Goal: Transaction & Acquisition: Purchase product/service

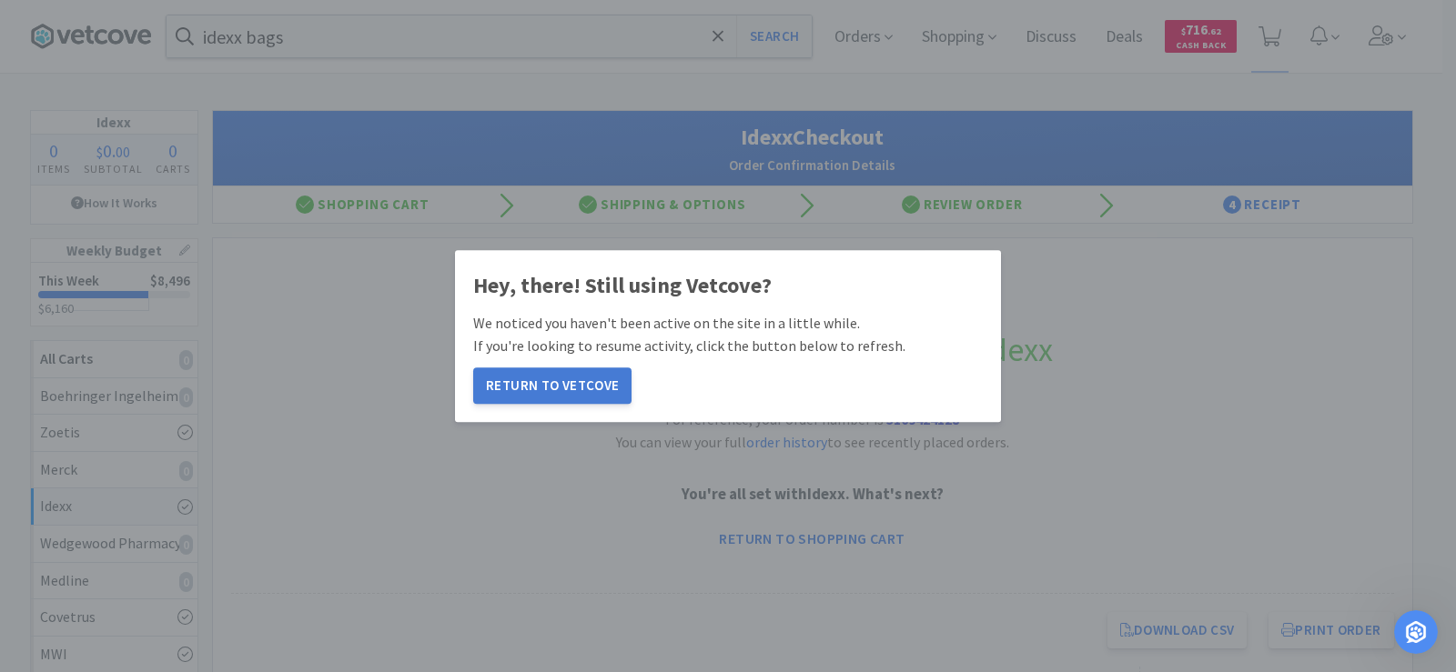
click at [539, 386] on button "Return to Vetcove" at bounding box center [552, 386] width 158 height 36
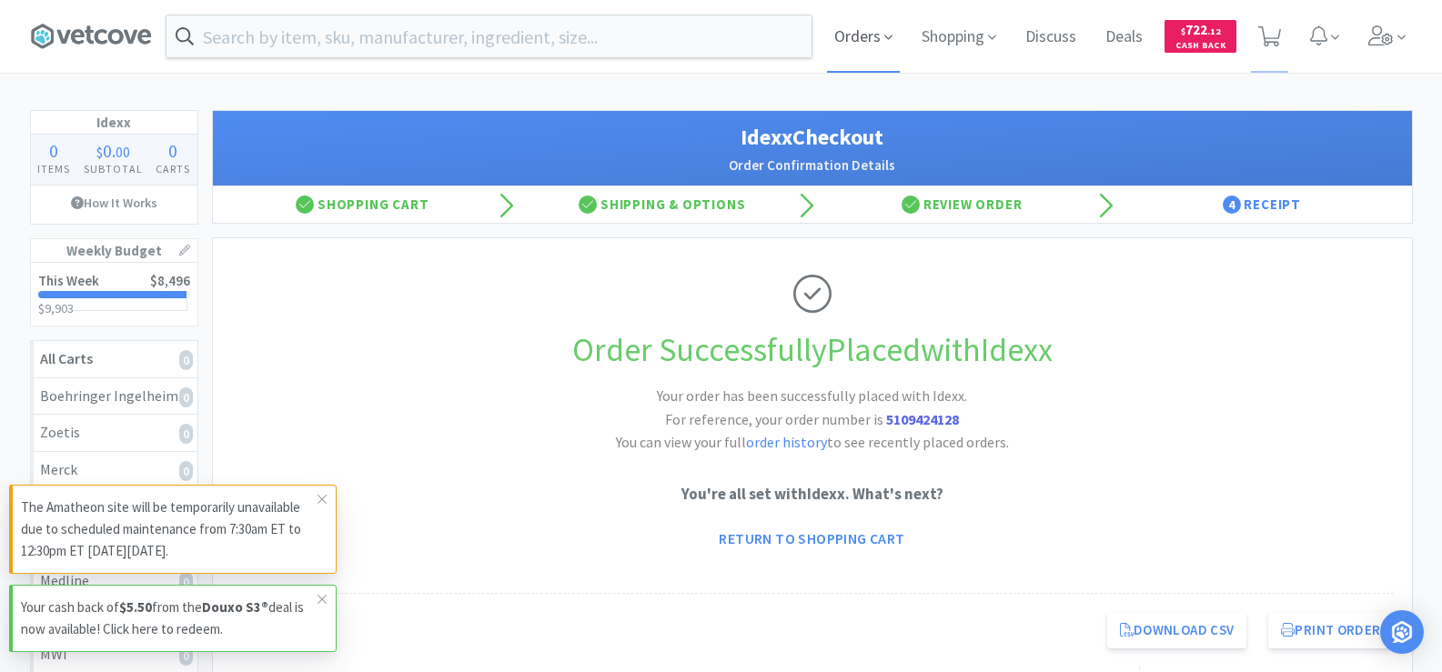
click at [877, 39] on span "Orders" at bounding box center [863, 36] width 73 height 73
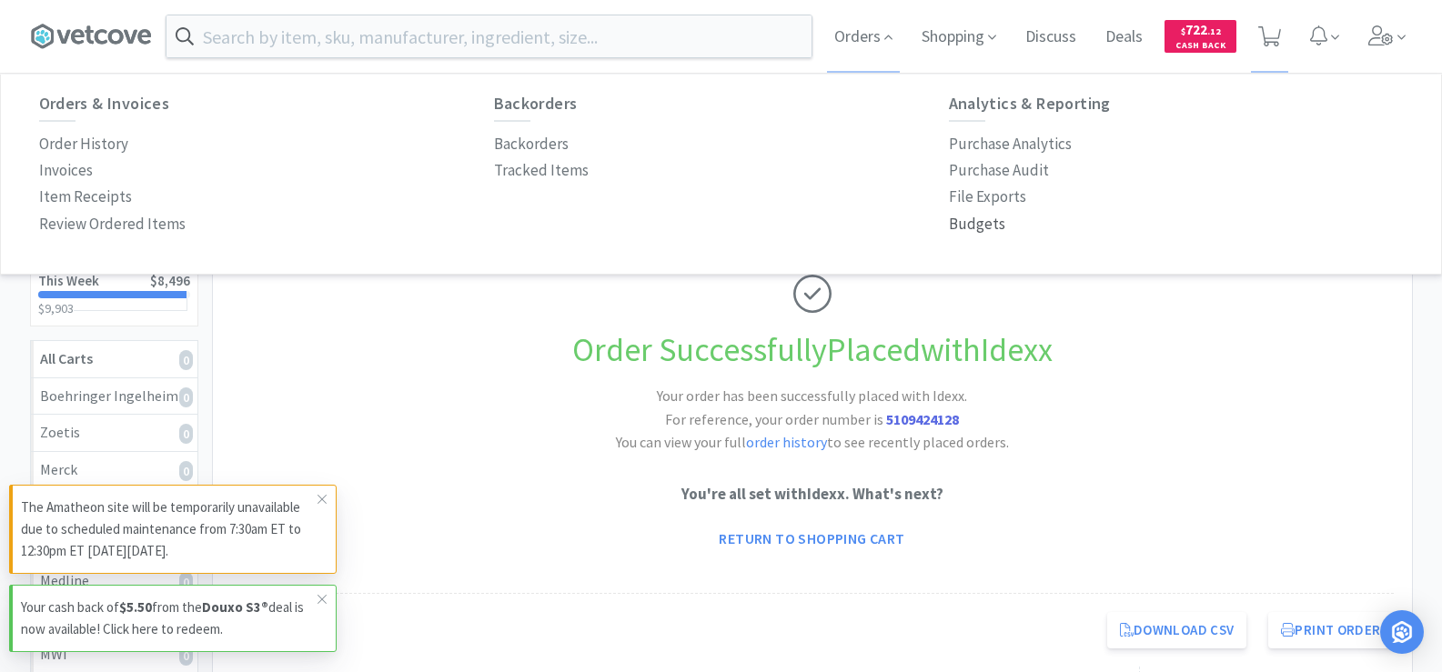
click at [966, 227] on p "Budgets" at bounding box center [977, 224] width 56 height 25
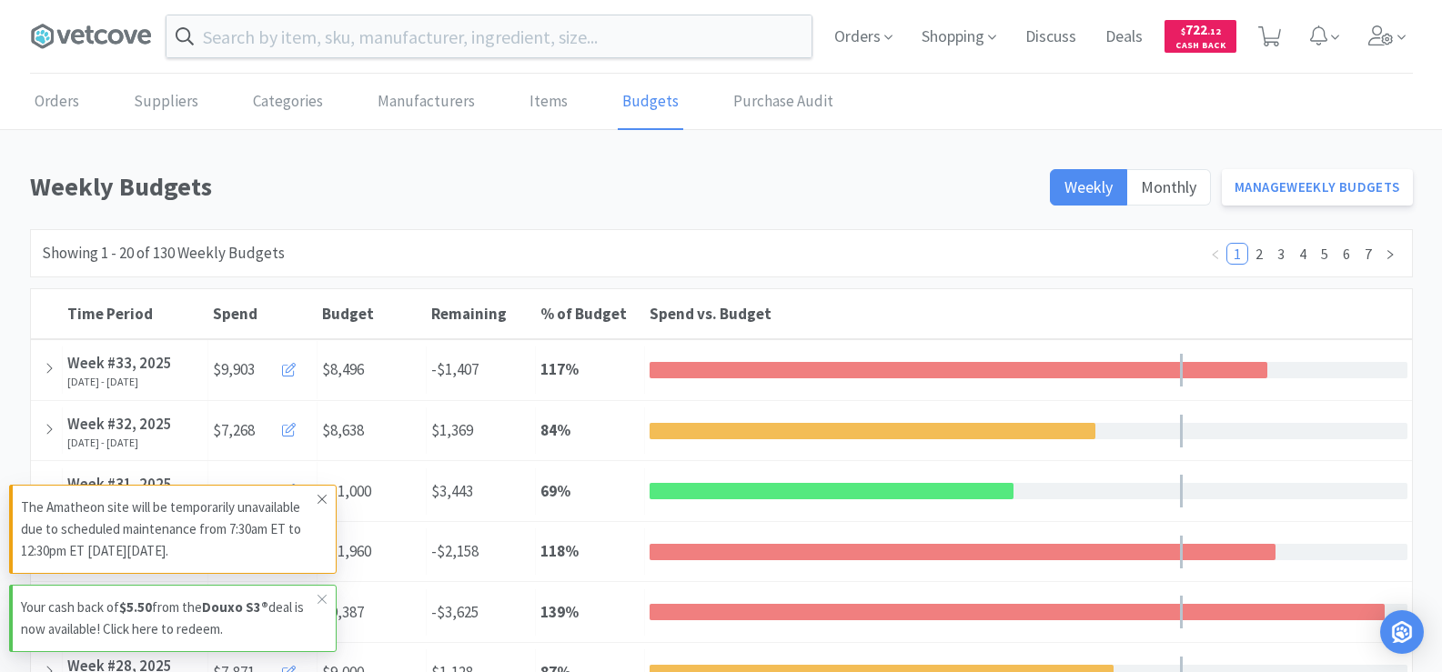
click at [327, 498] on icon at bounding box center [322, 499] width 11 height 15
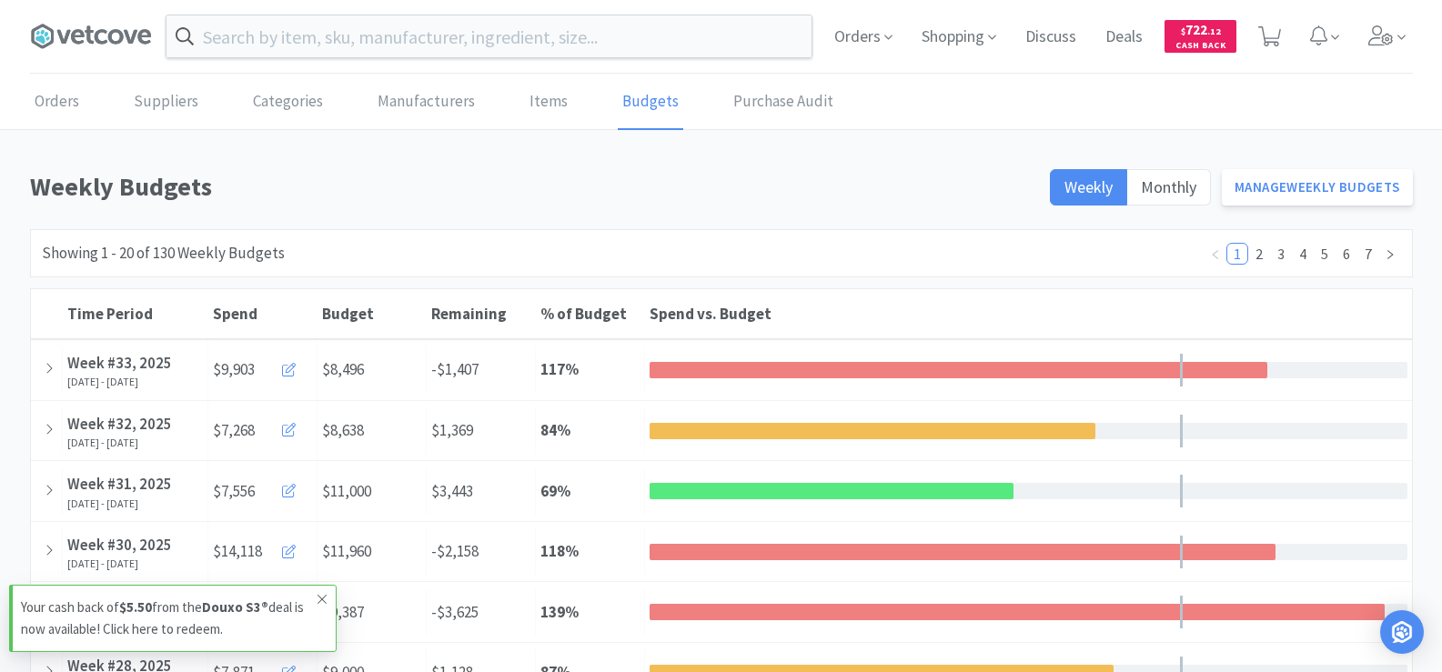
click at [318, 600] on icon at bounding box center [322, 599] width 11 height 15
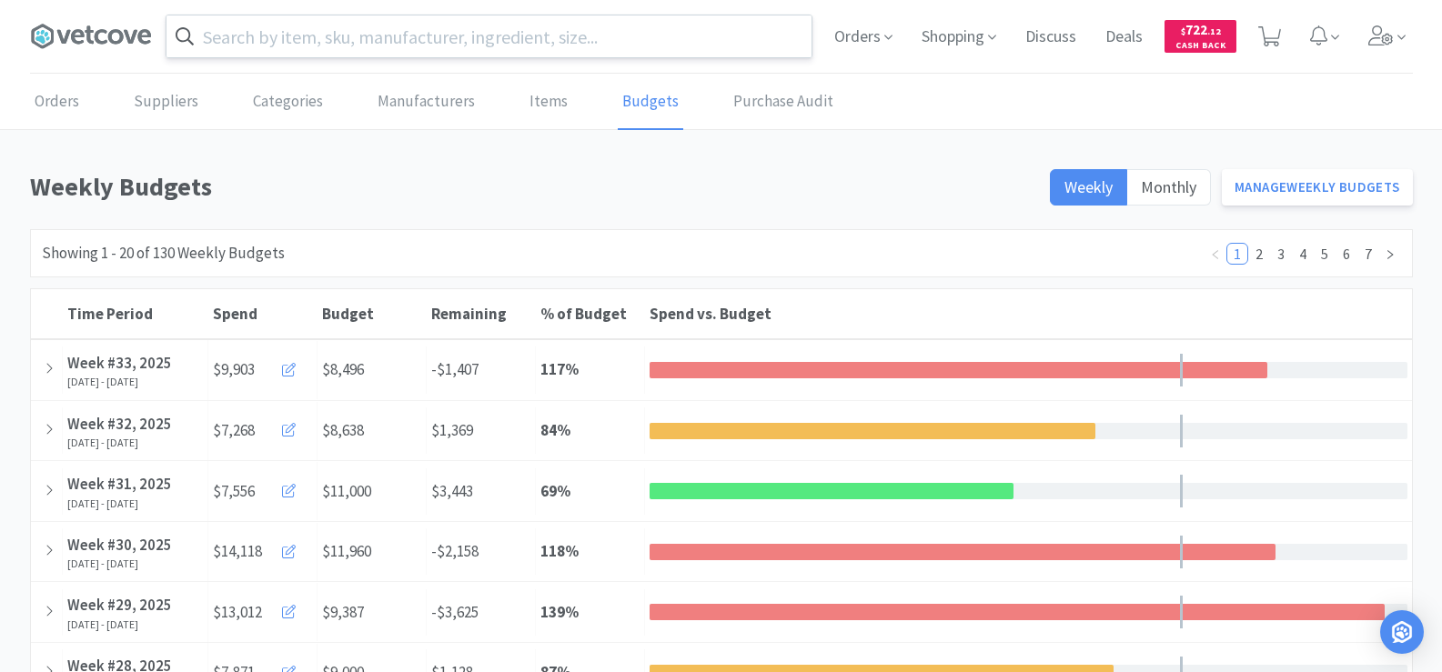
click at [287, 36] on input "text" at bounding box center [488, 36] width 645 height 42
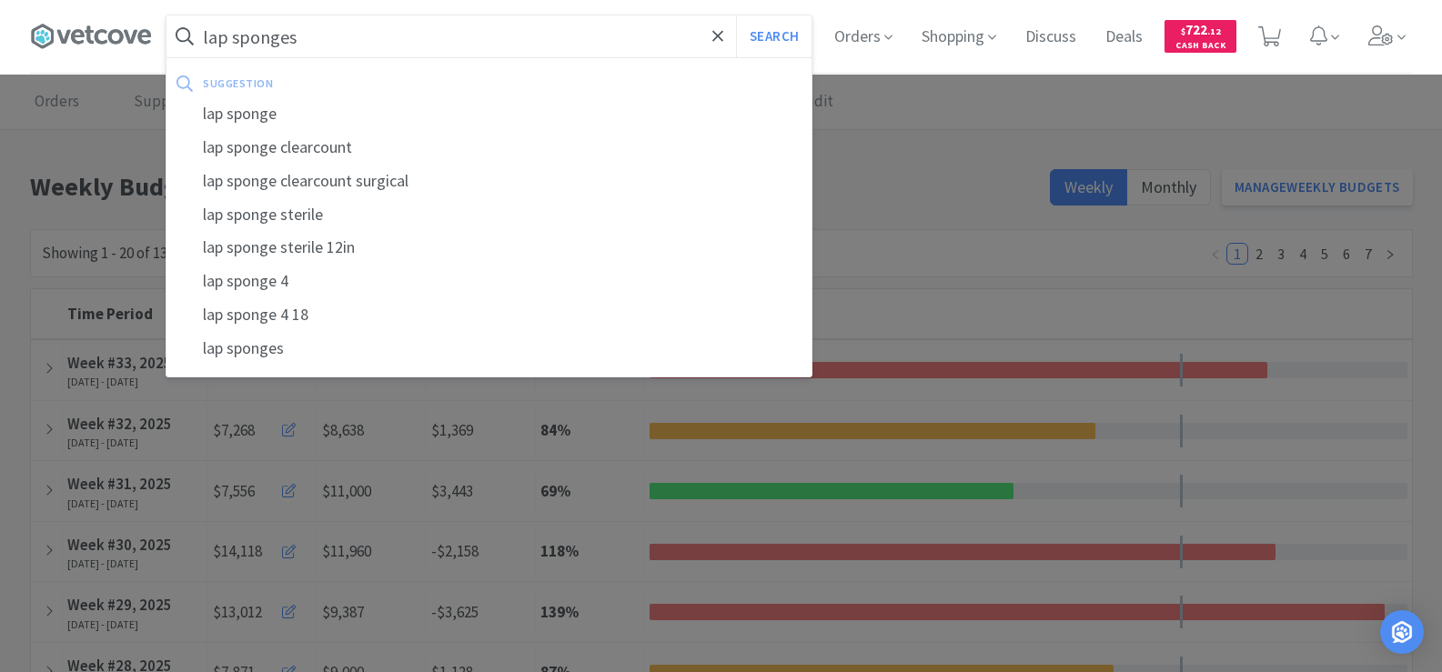
type input "lap sponges"
click at [736, 15] on button "Search" at bounding box center [774, 36] width 76 height 42
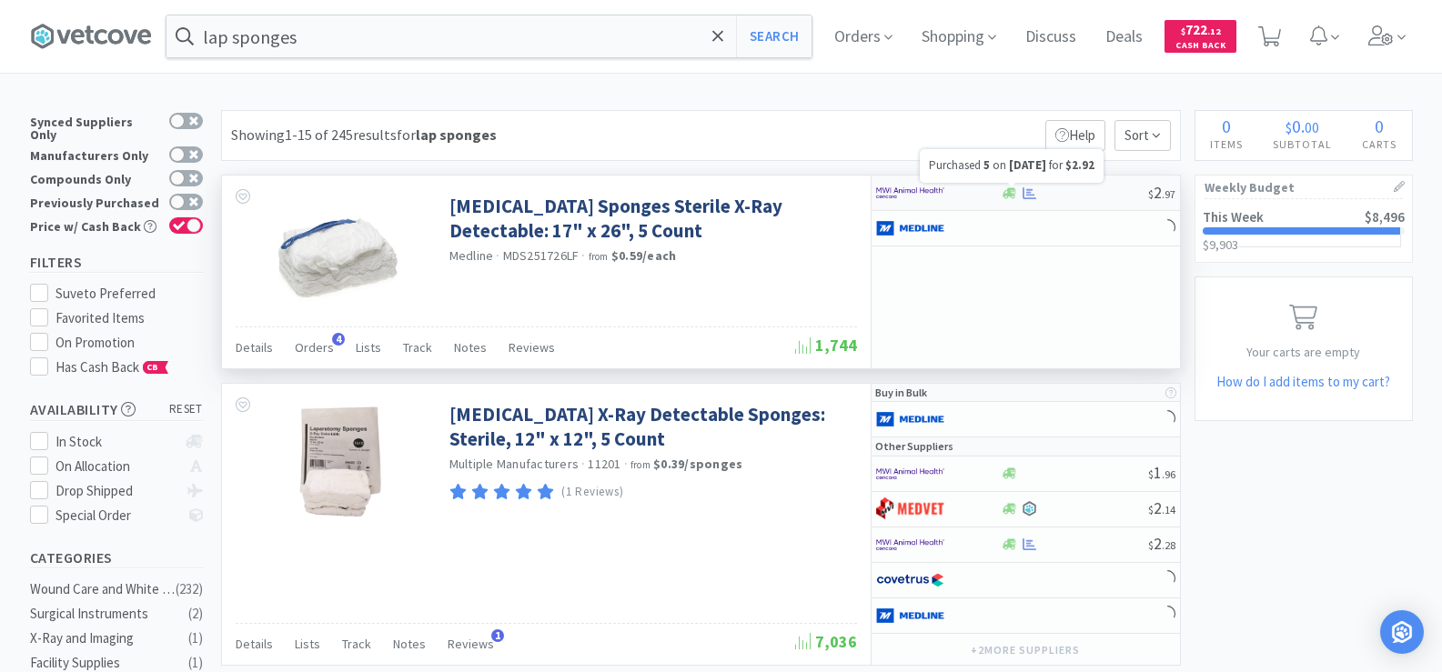
click at [1030, 192] on icon at bounding box center [1030, 193] width 14 height 12
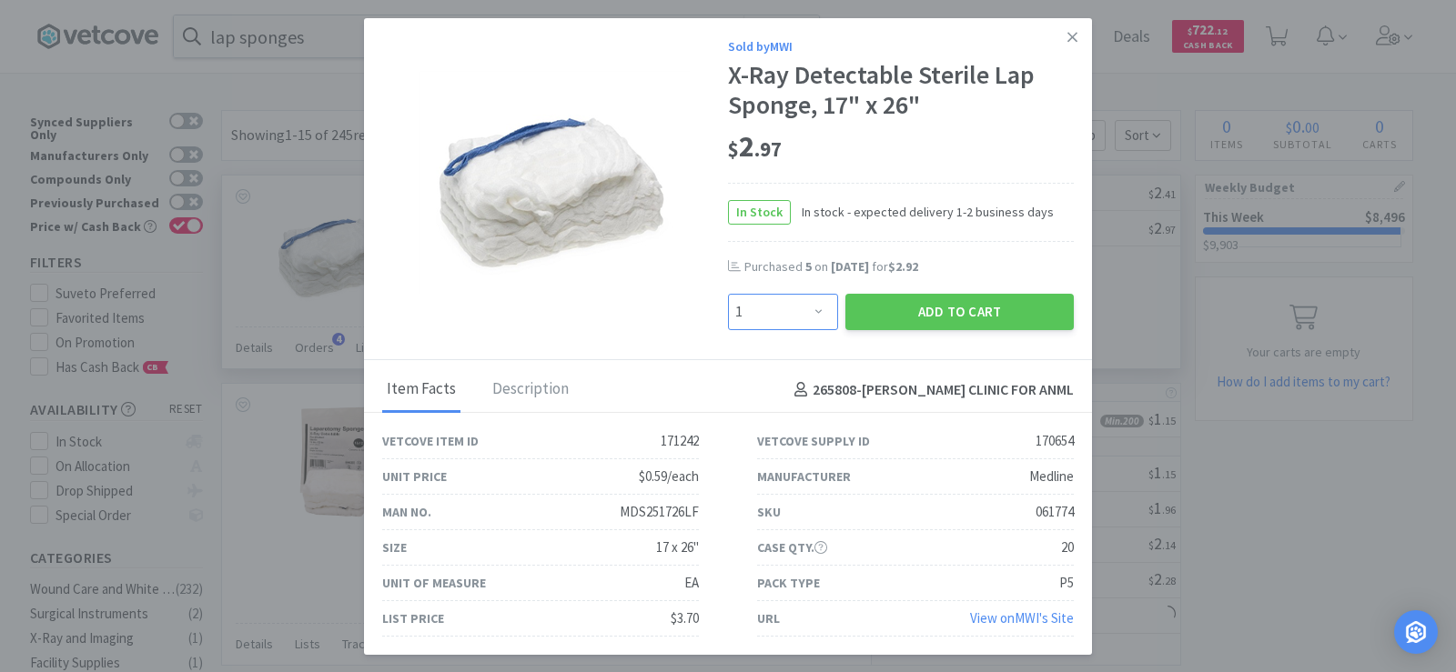
click at [800, 320] on select "Enter Quantity 1 2 3 4 5 6 7 8 9 10 11 12 13 14 15 16 17 18 19 20 Enter Quantity" at bounding box center [783, 312] width 110 height 36
select select "4"
click at [728, 294] on select "Enter Quantity 1 2 3 4 5 6 7 8 9 10 11 12 13 14 15 16 17 18 19 20 Enter Quantity" at bounding box center [783, 312] width 110 height 36
click at [960, 314] on button "Add to Cart" at bounding box center [959, 312] width 228 height 36
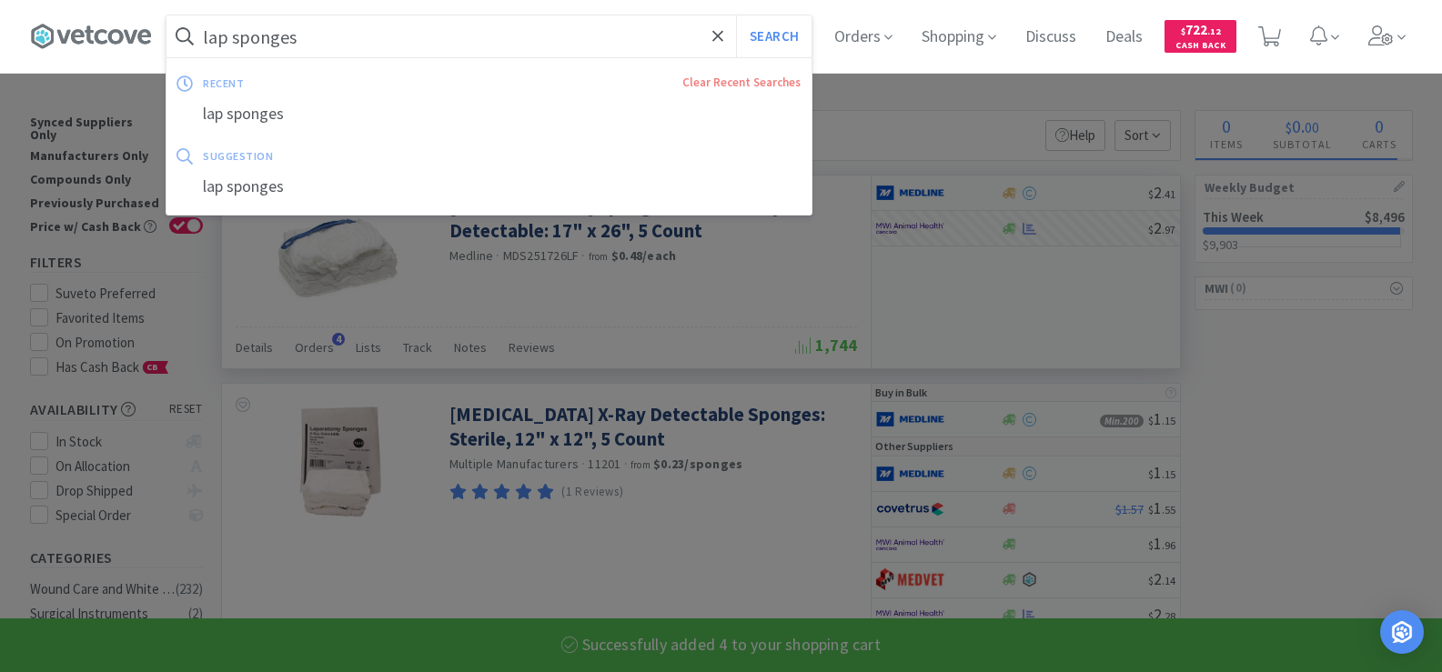
click at [440, 33] on input "lap sponges" at bounding box center [488, 36] width 645 height 42
select select "4"
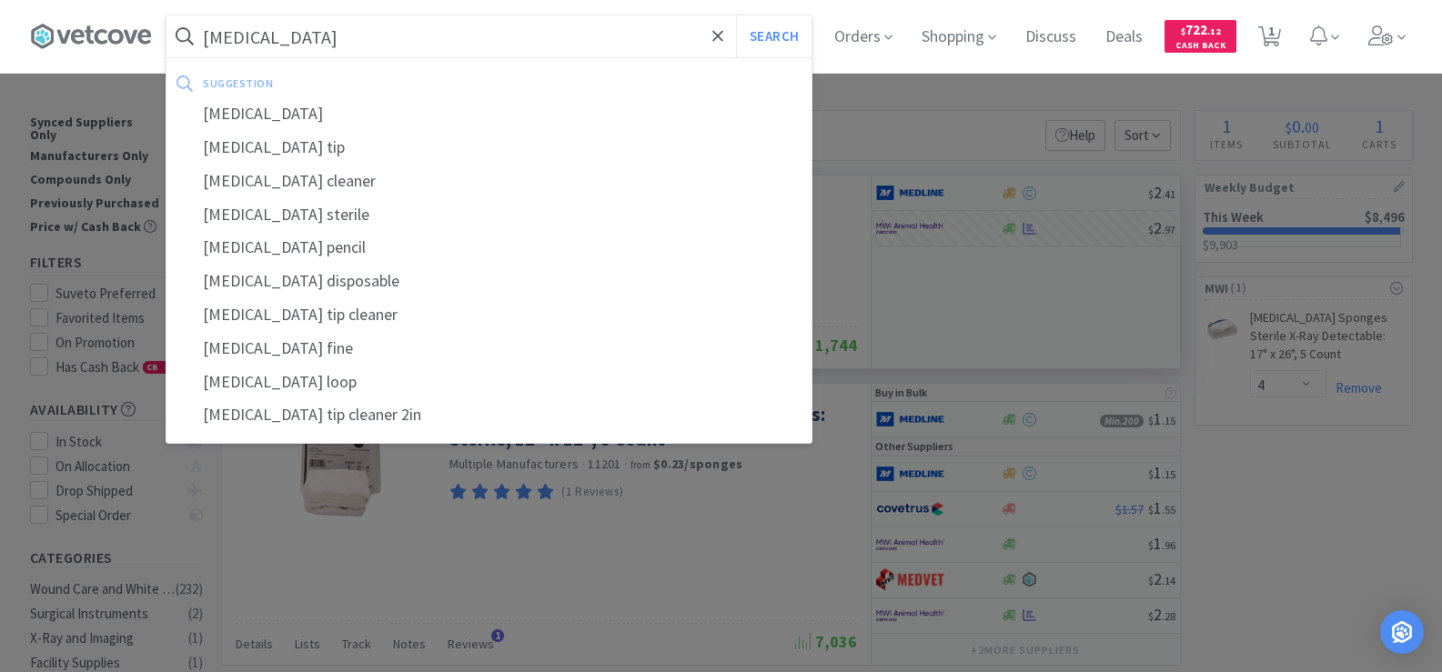
click at [736, 15] on button "Search" at bounding box center [774, 36] width 76 height 42
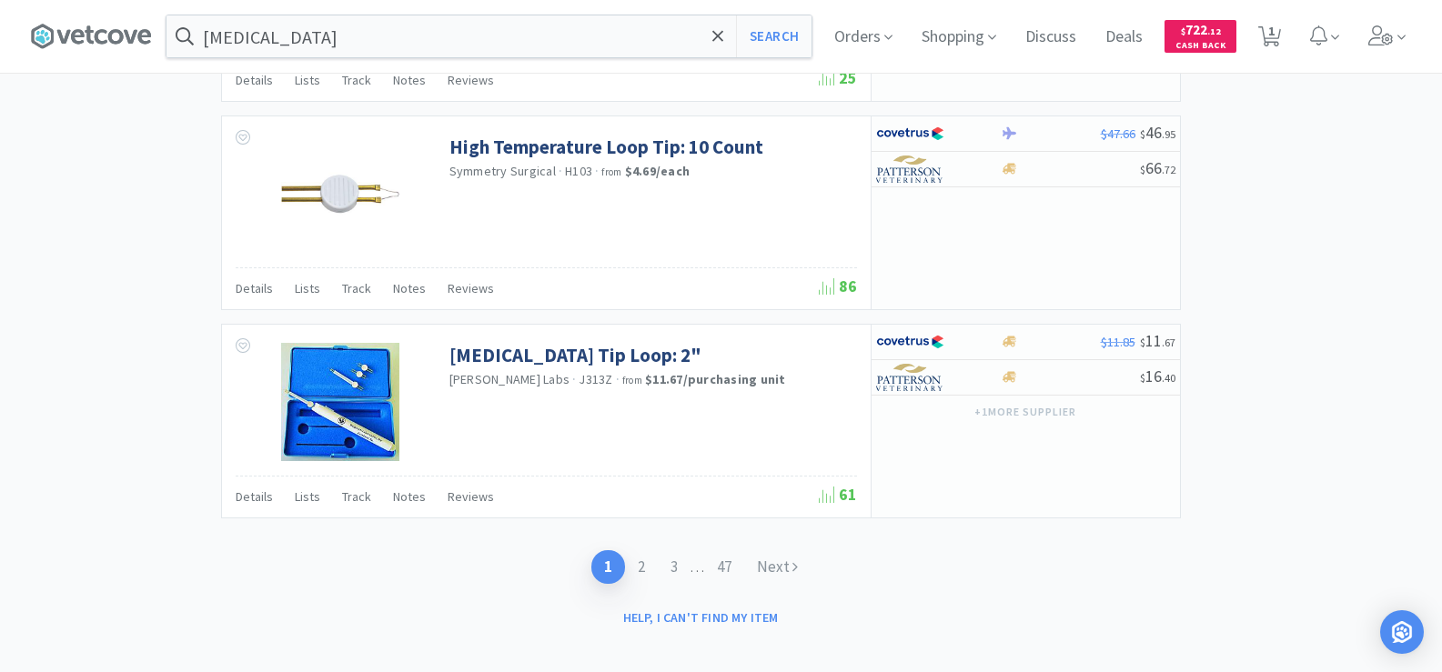
scroll to position [2774, 0]
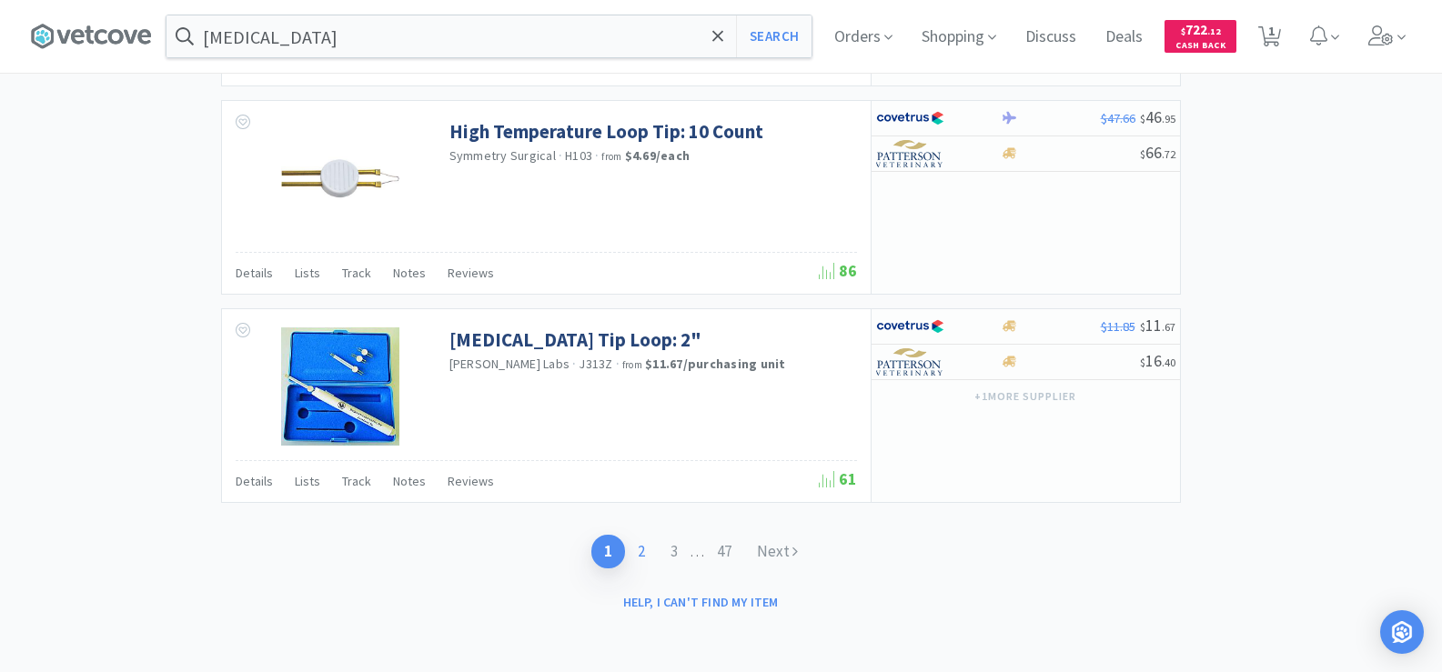
click at [641, 554] on link "2" at bounding box center [641, 552] width 33 height 34
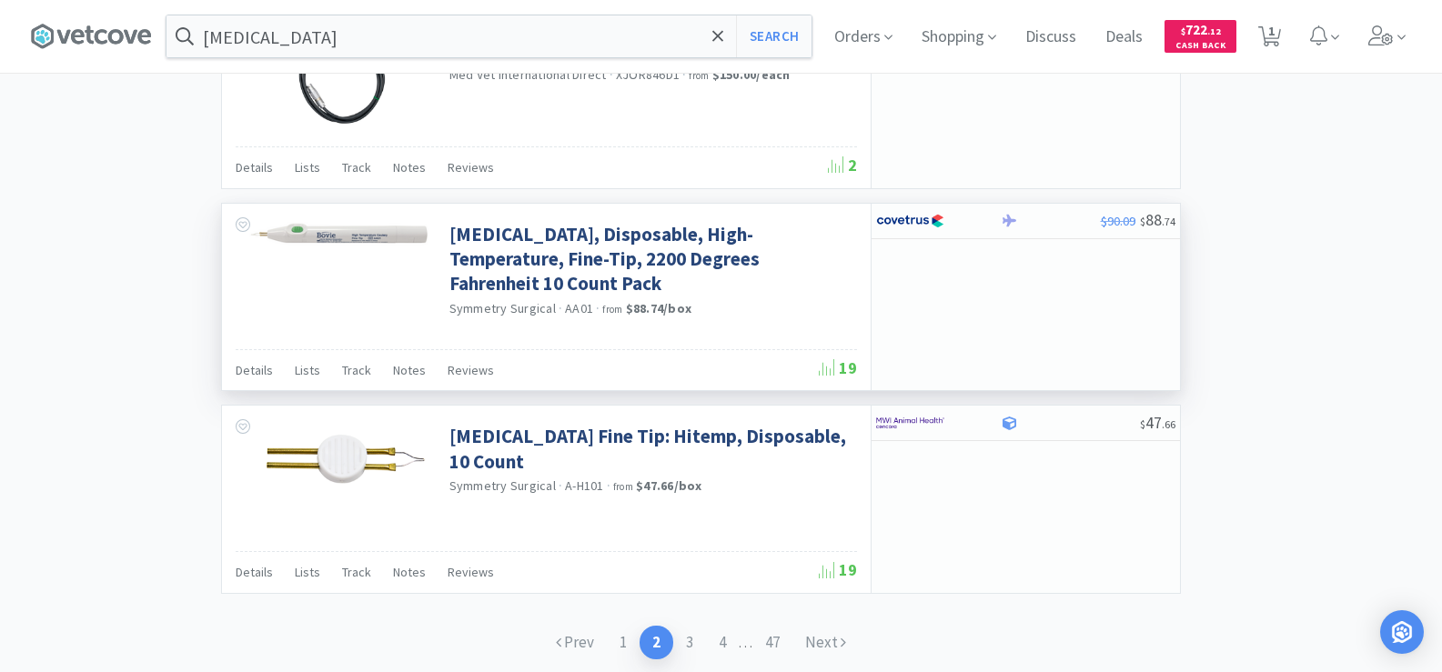
scroll to position [2762, 0]
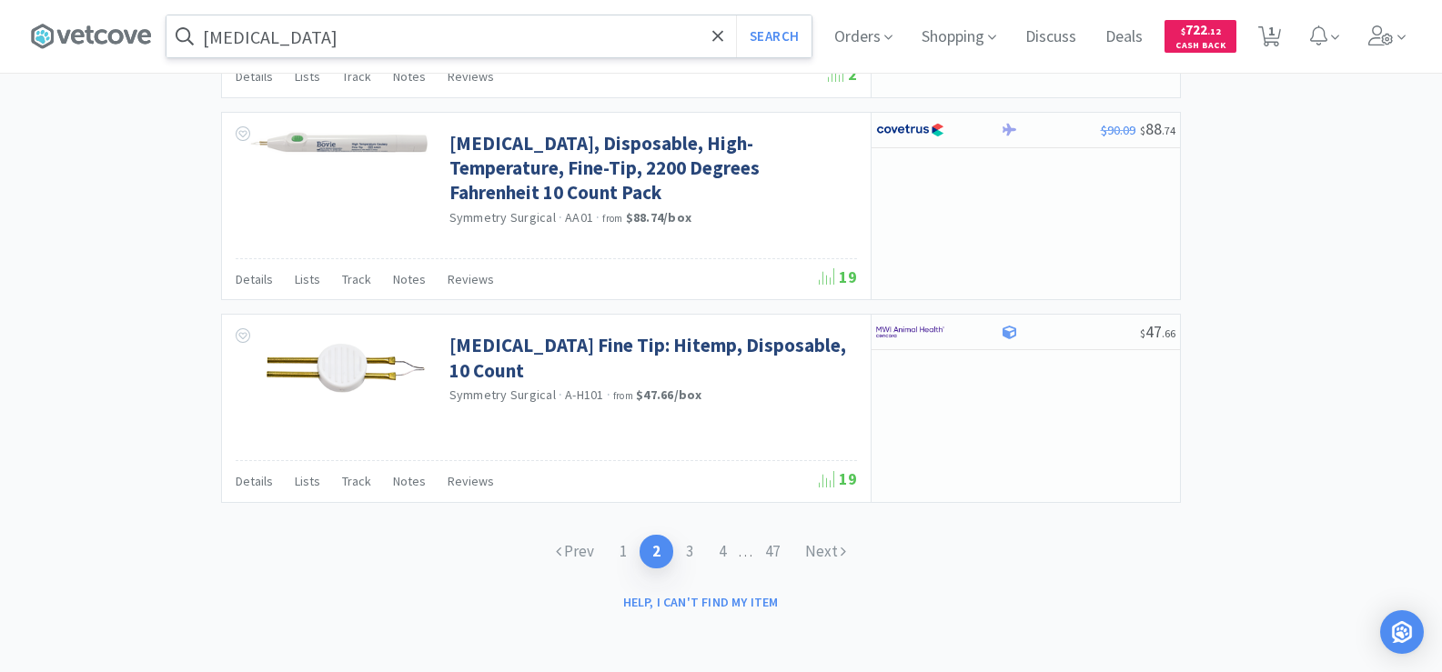
click at [335, 45] on input "cautery" at bounding box center [488, 36] width 645 height 42
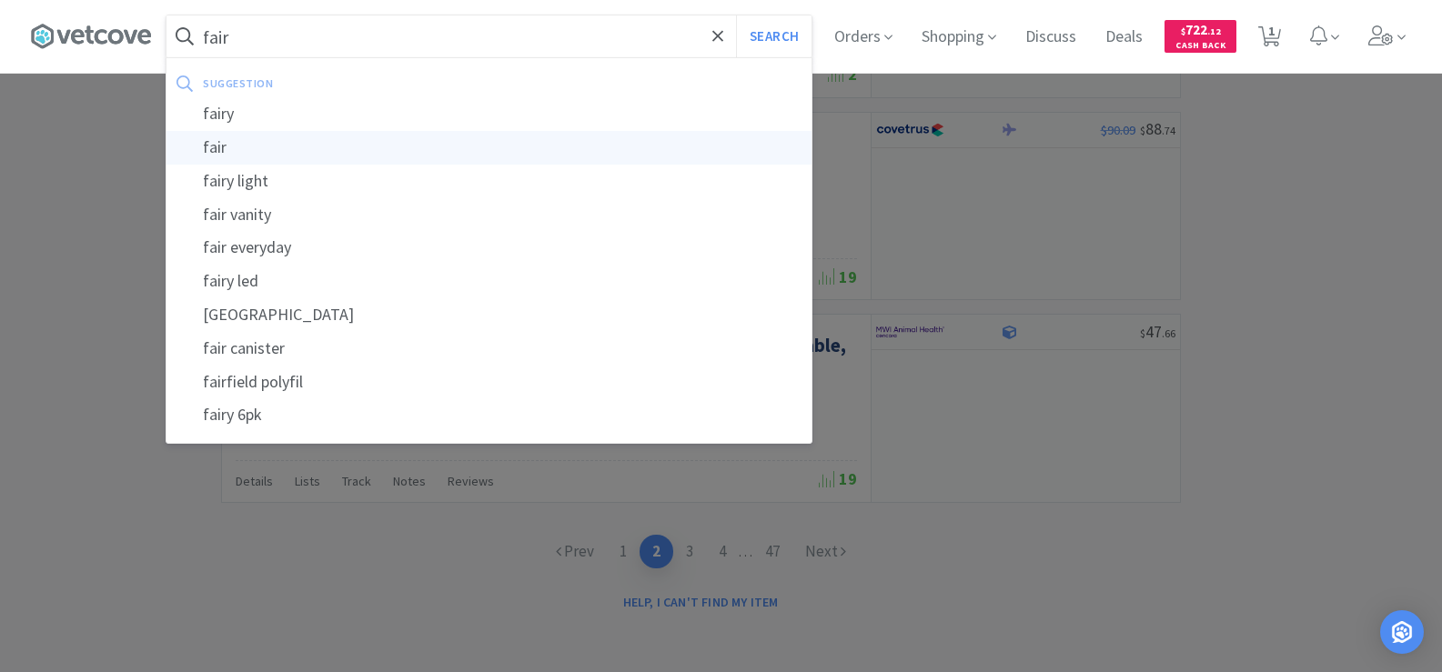
type input "fair"
click at [281, 144] on div "fair" at bounding box center [488, 148] width 645 height 34
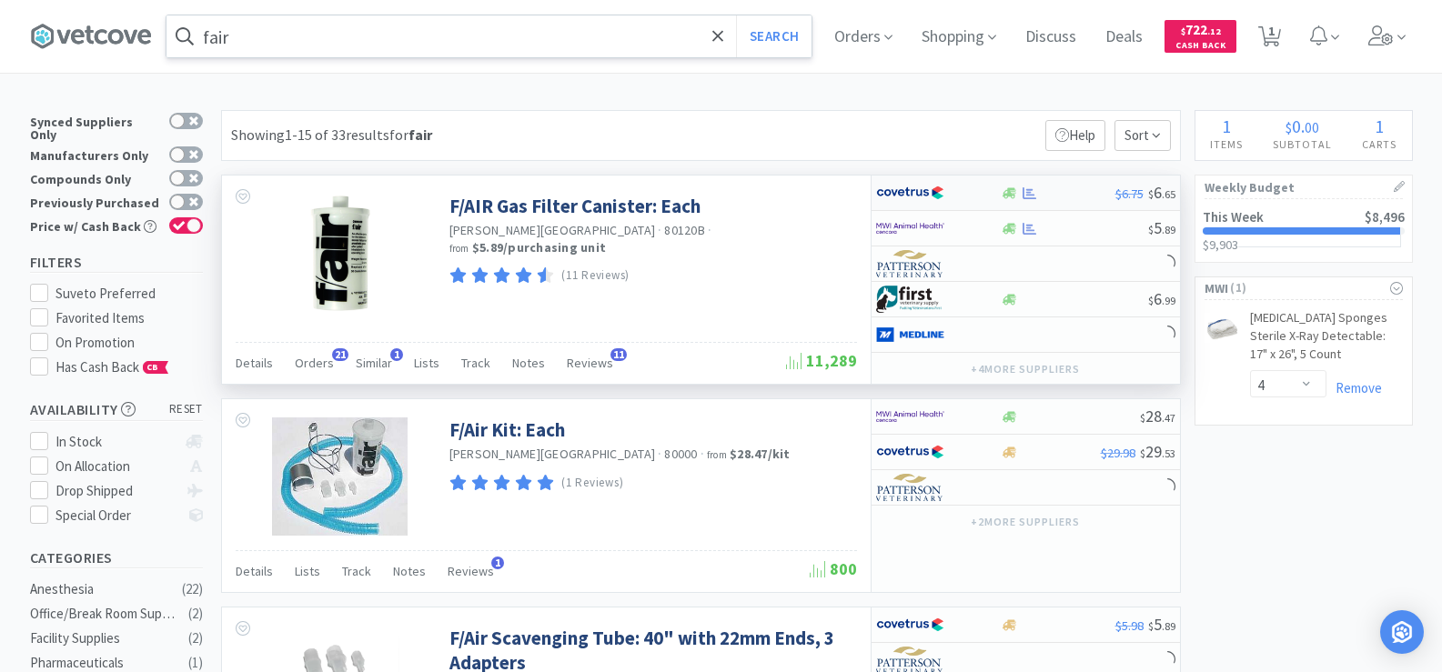
click at [1031, 201] on div "$6.75 $ 6 . 65" at bounding box center [1026, 193] width 308 height 35
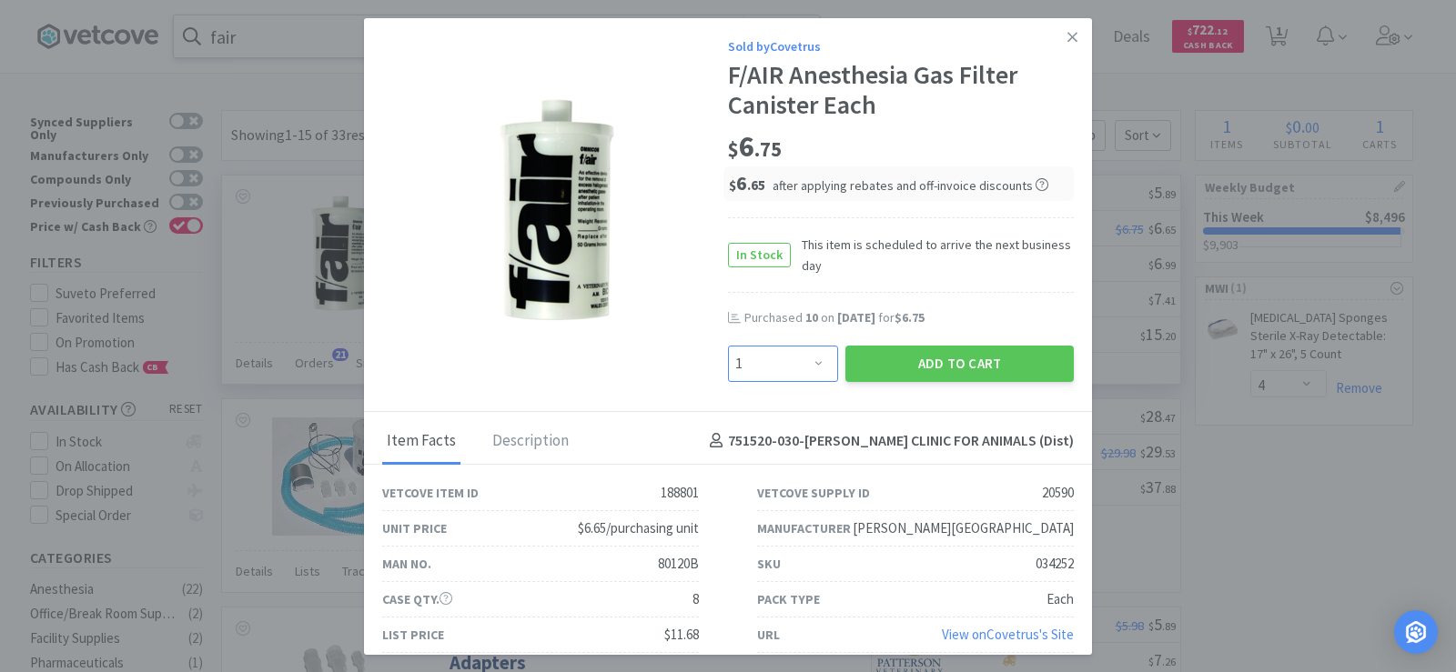
click at [807, 367] on select "Enter Quantity 1 2 3 4 5 6 7 8 9 10 11 12 13 14 15 16 17 18 19 20 Enter Quantity" at bounding box center [783, 364] width 110 height 36
select select "10"
click at [728, 346] on select "Enter Quantity 1 2 3 4 5 6 7 8 9 10 11 12 13 14 15 16 17 18 19 20 Enter Quantity" at bounding box center [783, 364] width 110 height 36
click at [957, 362] on button "Add to Cart" at bounding box center [959, 364] width 228 height 36
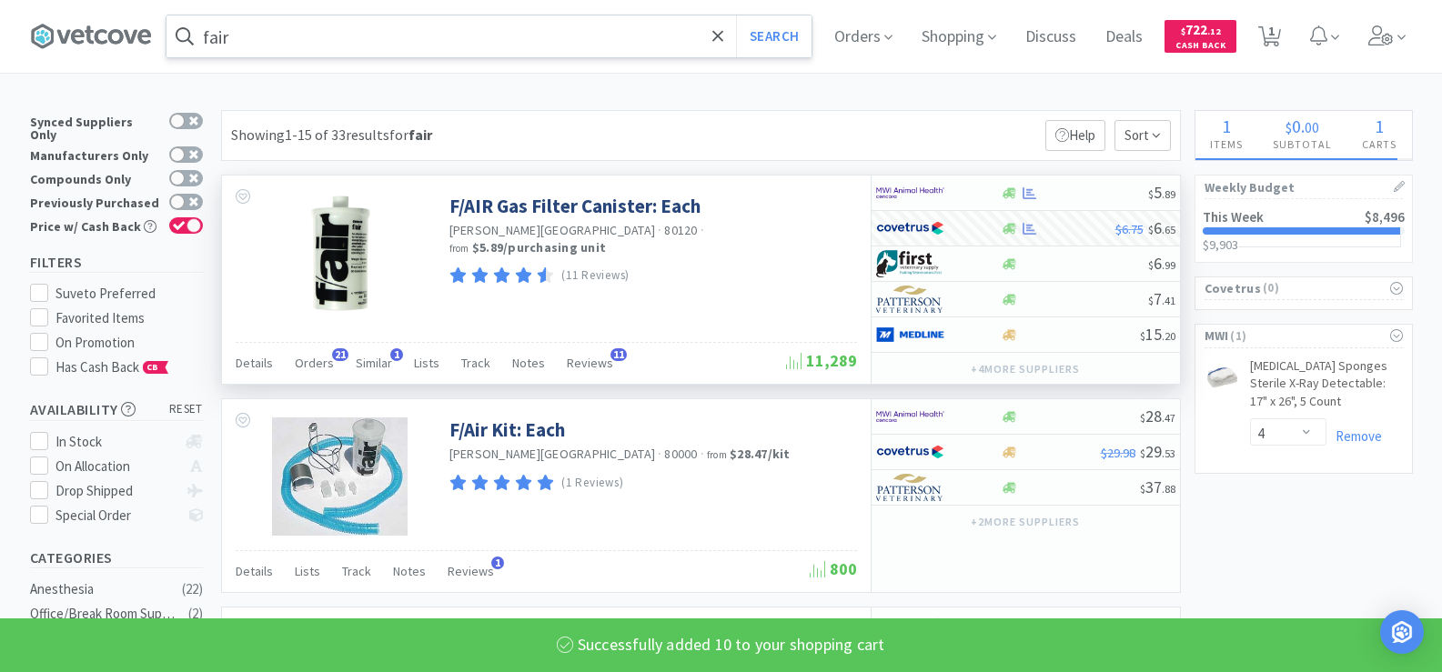
select select "10"
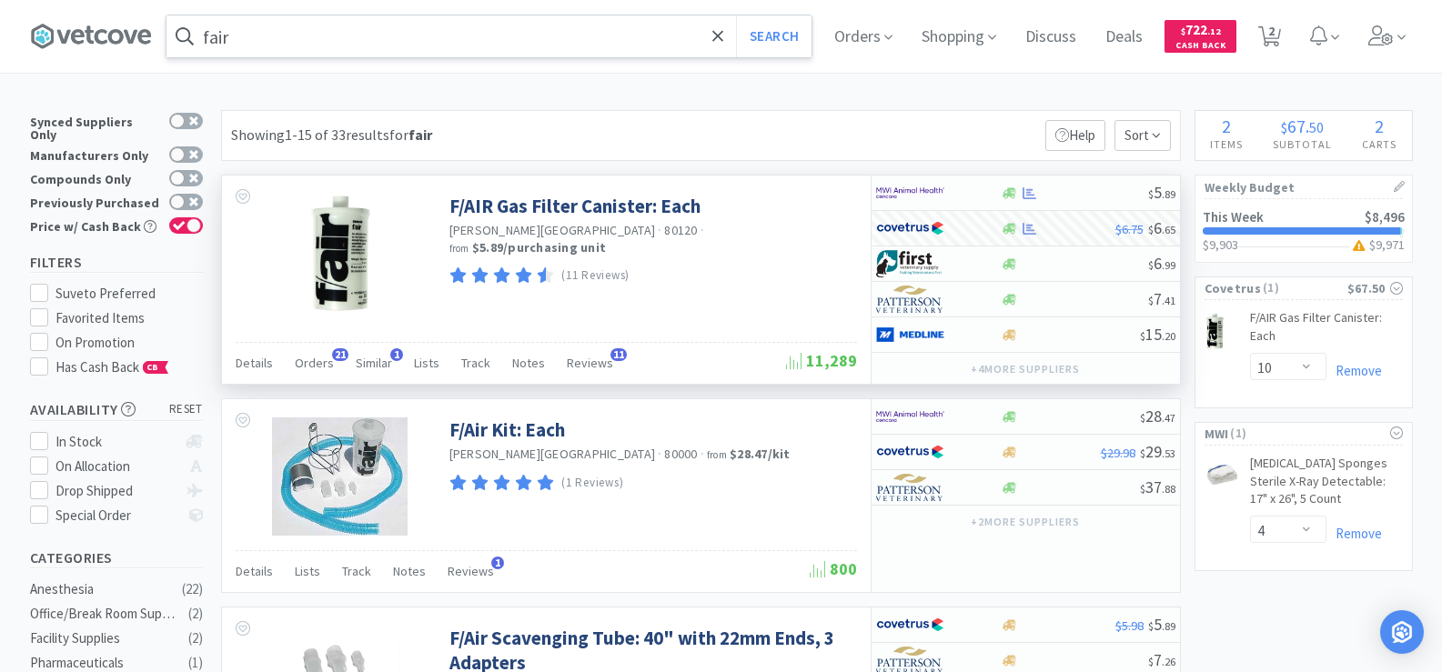
click at [349, 45] on input "fair" at bounding box center [488, 36] width 645 height 42
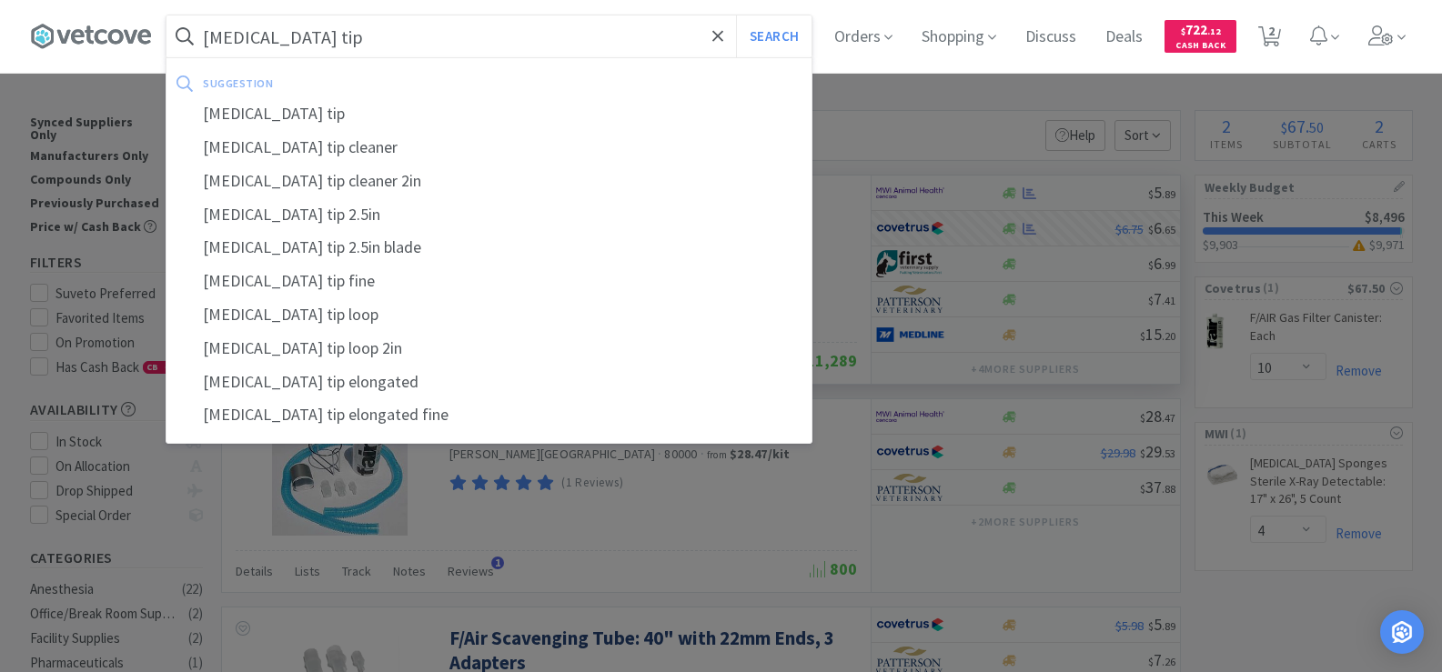
click at [736, 15] on button "Search" at bounding box center [774, 36] width 76 height 42
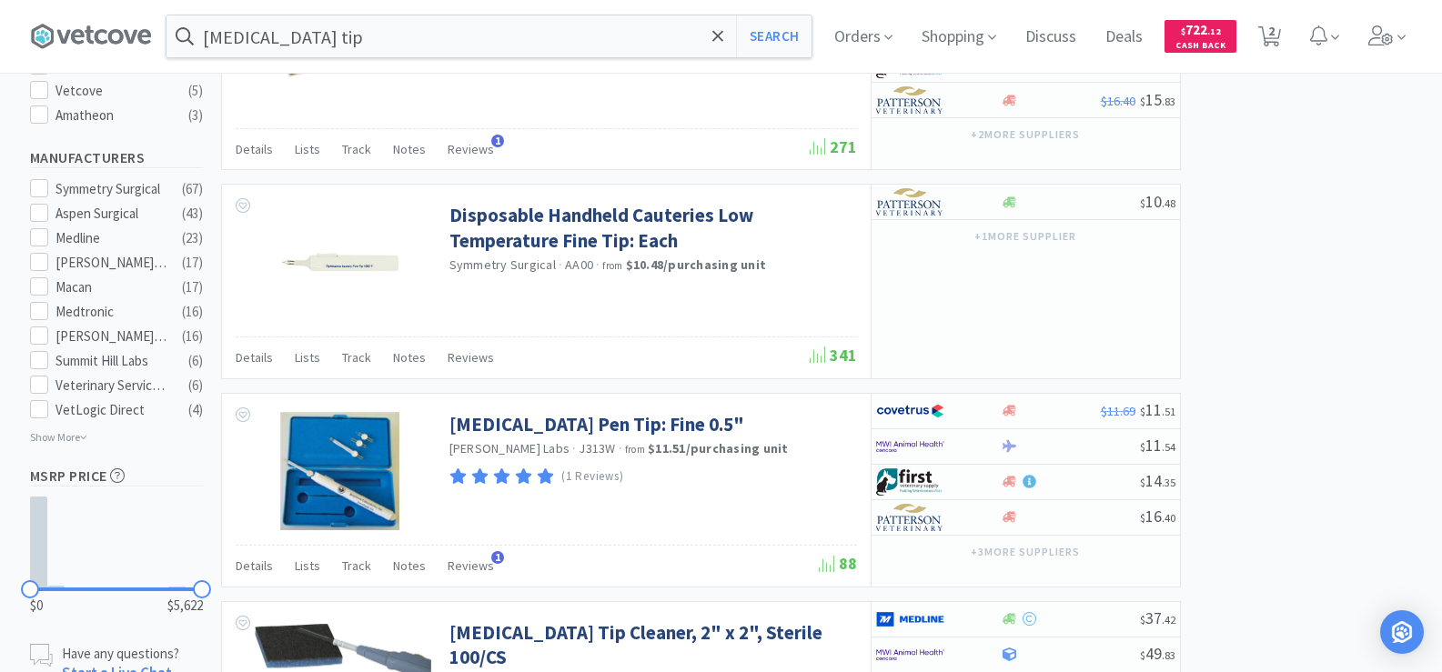
scroll to position [637, 0]
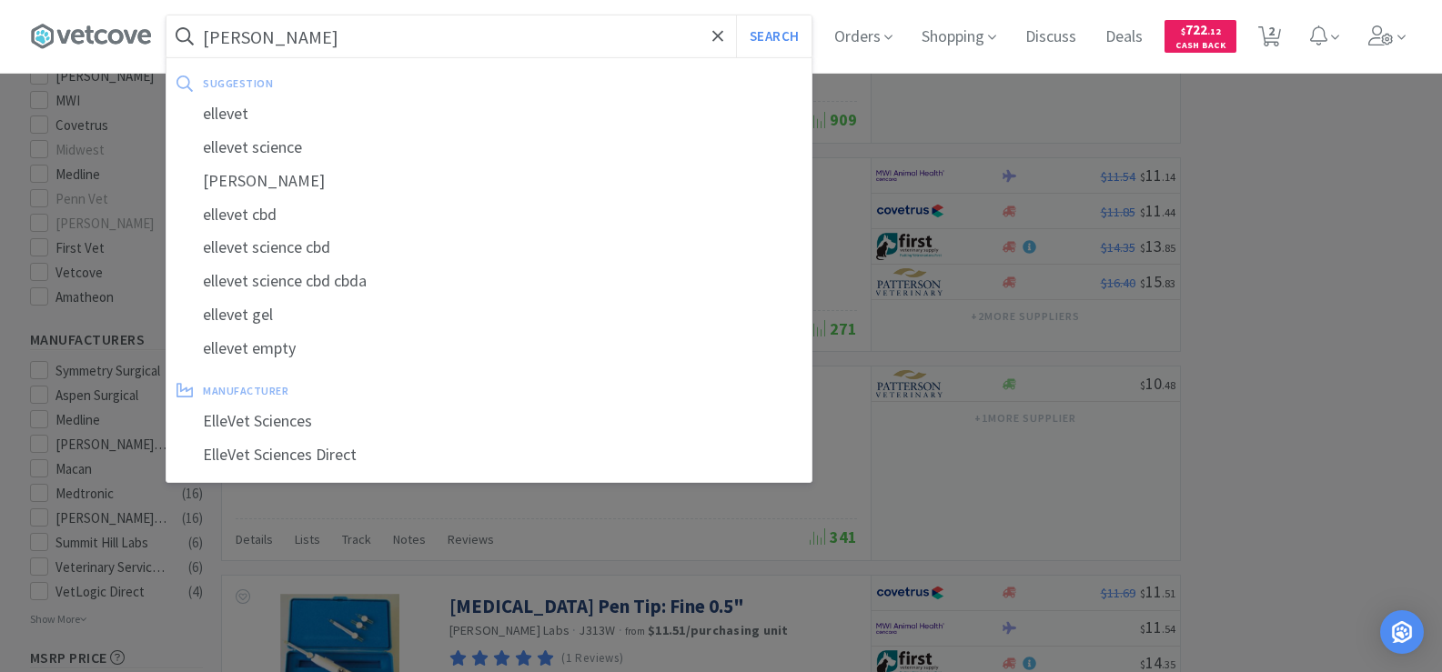
type input "ellman"
click at [736, 15] on button "Search" at bounding box center [774, 36] width 76 height 42
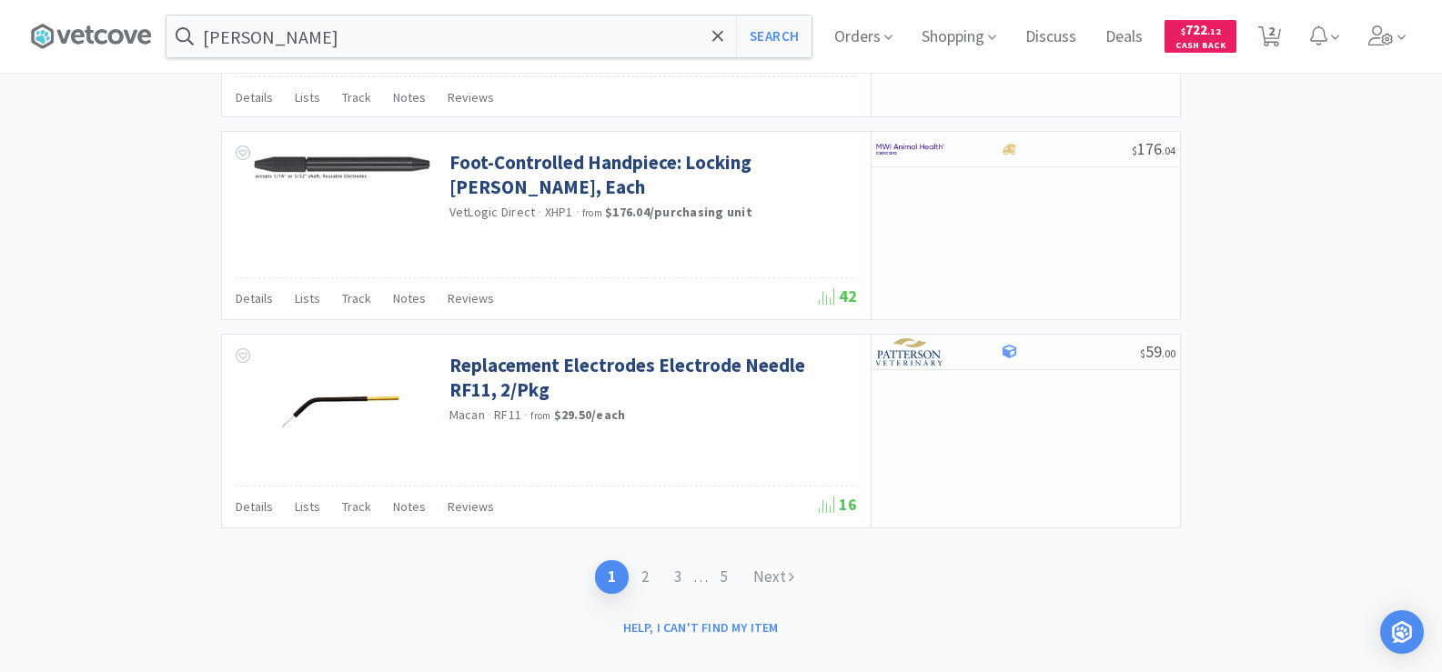
scroll to position [2757, 0]
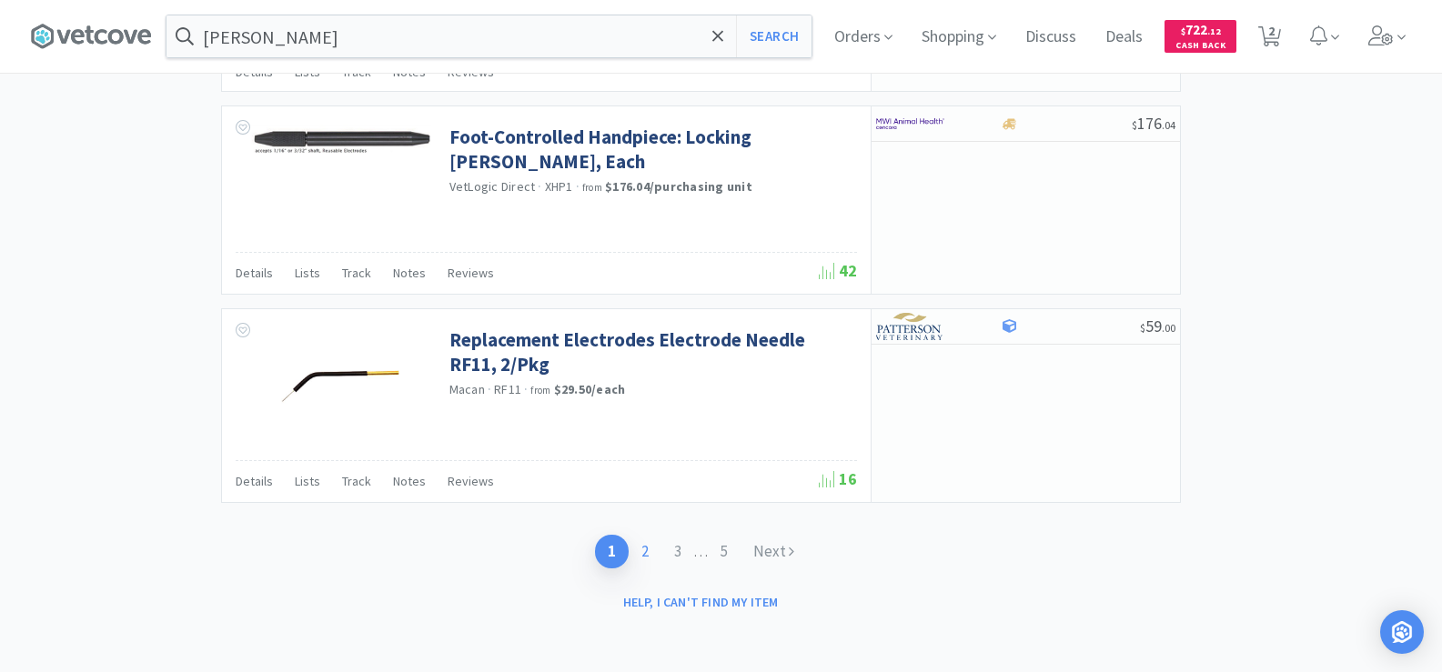
click at [642, 552] on link "2" at bounding box center [645, 552] width 33 height 34
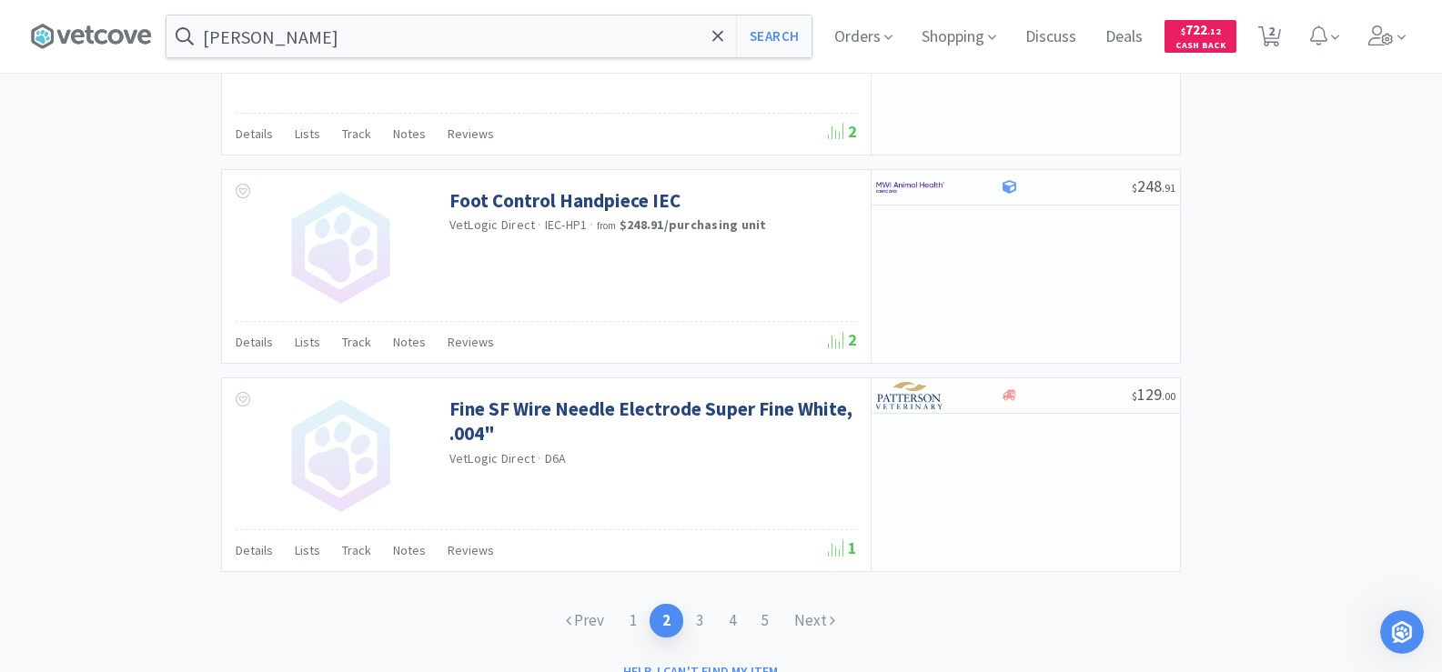
scroll to position [2774, 0]
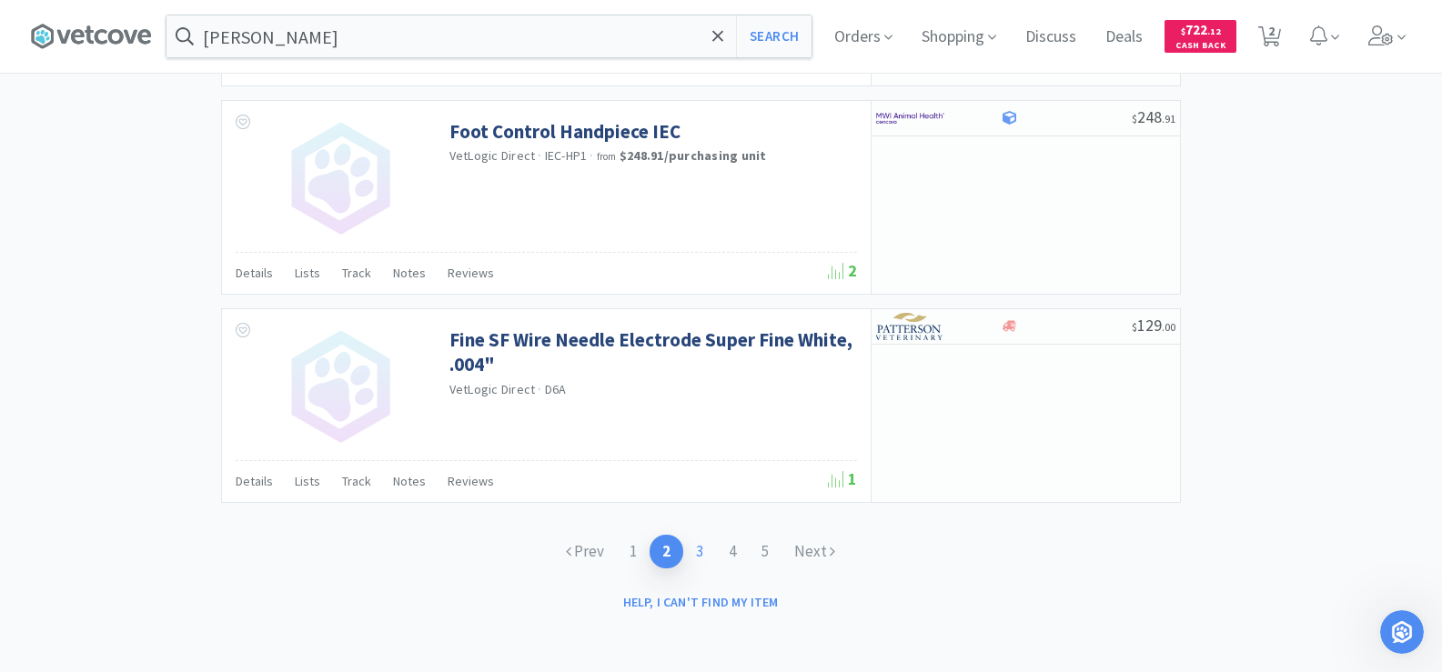
click at [697, 554] on link "3" at bounding box center [699, 552] width 33 height 34
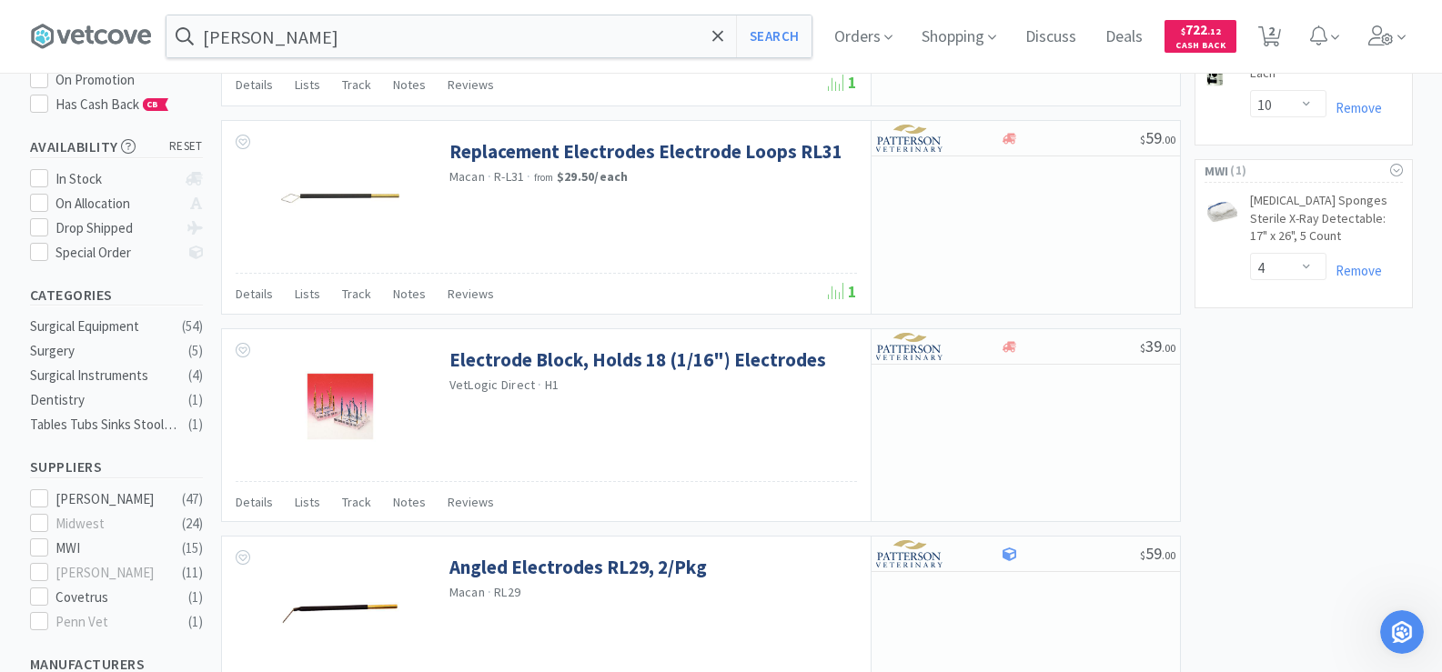
scroll to position [273, 0]
